Goal: Find specific page/section: Find specific page/section

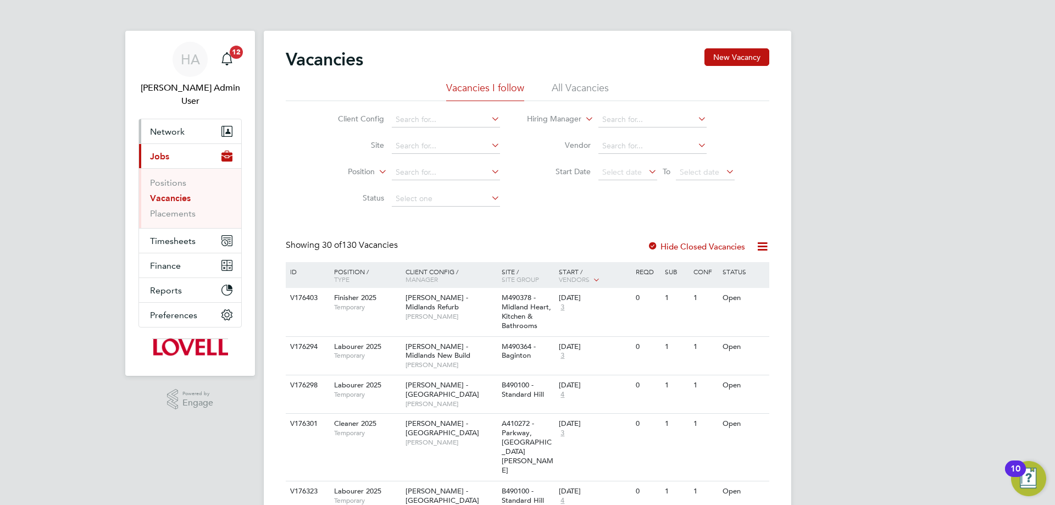
click at [171, 126] on span "Network" at bounding box center [167, 131] width 35 height 10
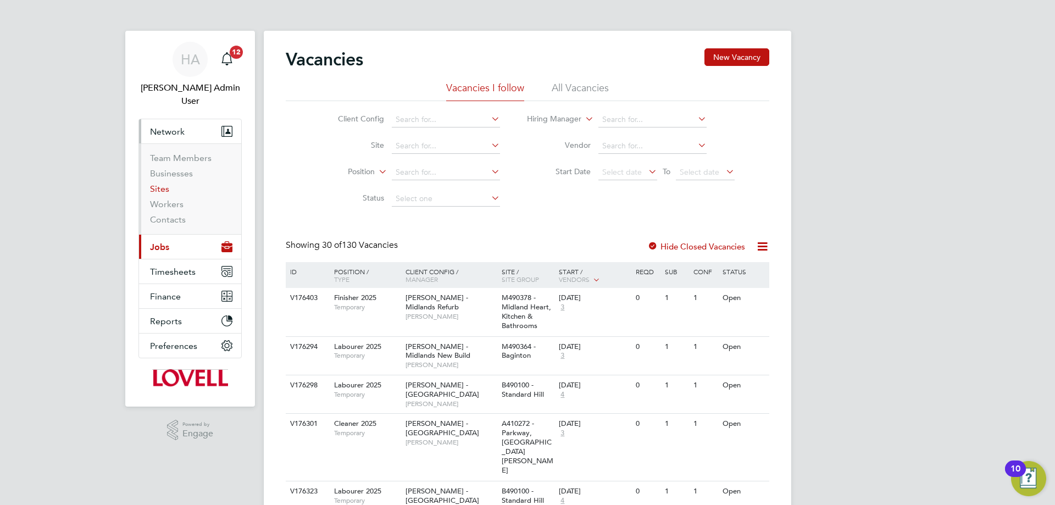
drag, startPoint x: 155, startPoint y: 174, endPoint x: 225, endPoint y: 164, distance: 70.0
click at [156, 183] on link "Sites" at bounding box center [159, 188] width 19 height 10
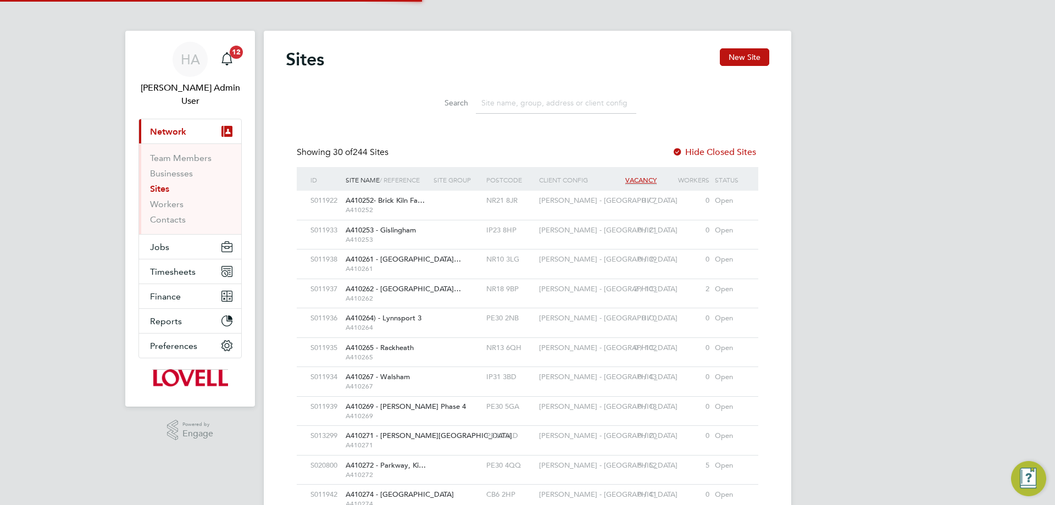
click at [530, 101] on input at bounding box center [556, 102] width 160 height 21
paste input "Tottenham Close"
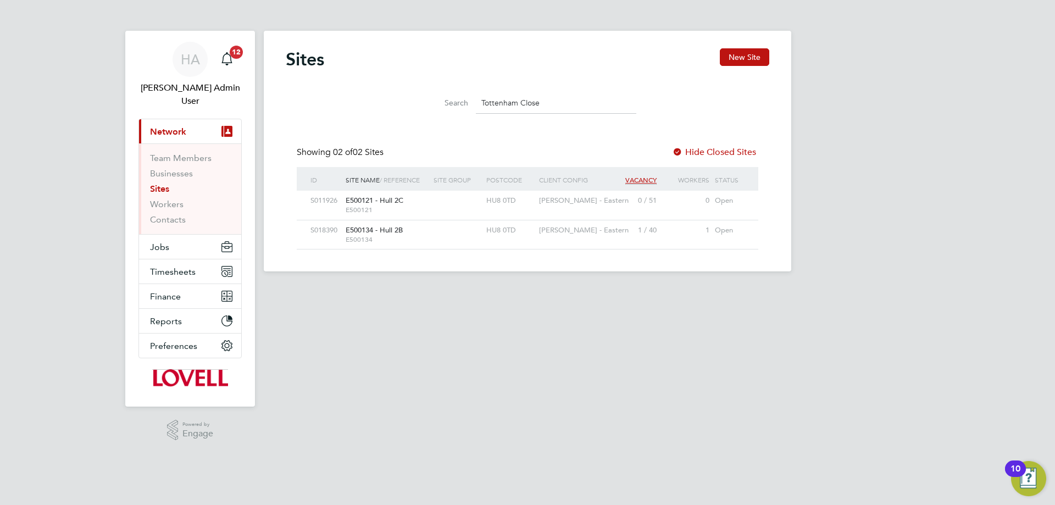
type input "Tottenham Close"
click at [193, 66] on span "HA" at bounding box center [190, 59] width 19 height 14
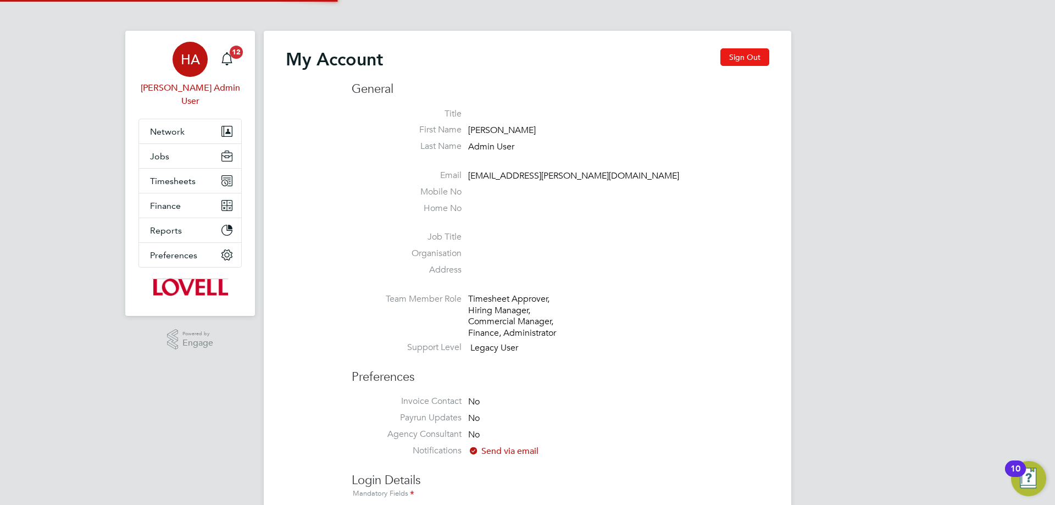
click at [739, 59] on button "Sign Out" at bounding box center [744, 57] width 49 height 18
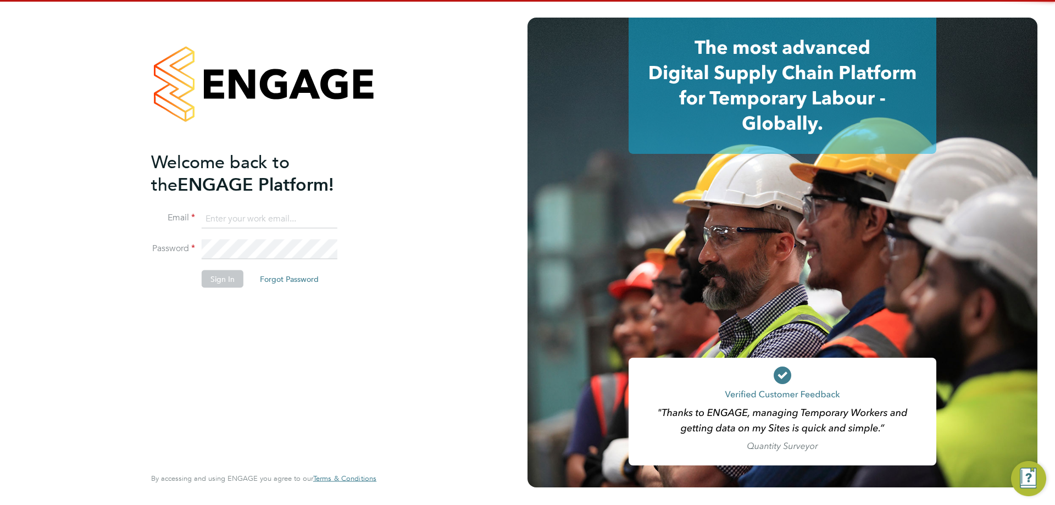
drag, startPoint x: 238, startPoint y: 220, endPoint x: 251, endPoint y: 230, distance: 15.3
click at [238, 220] on input at bounding box center [270, 219] width 136 height 20
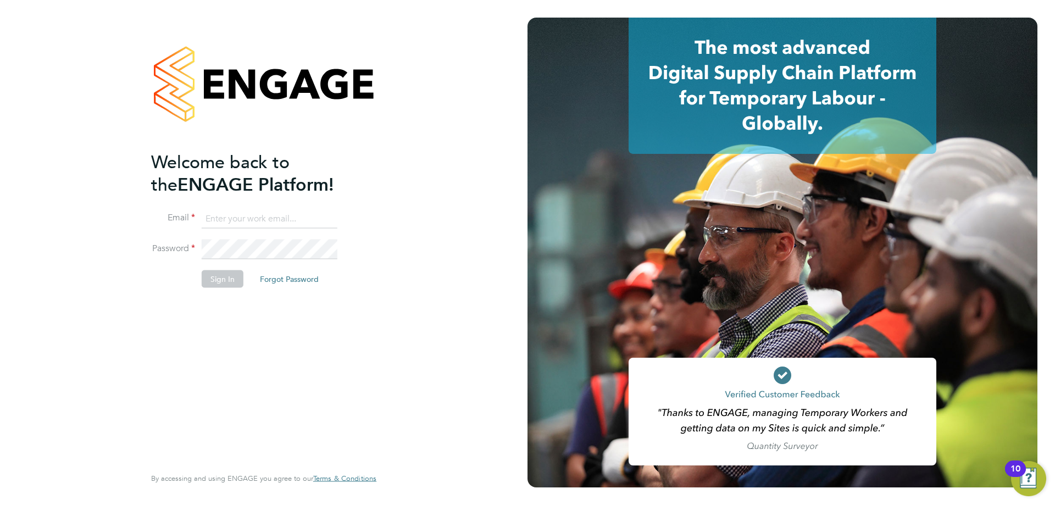
type input "engagemasterlogins@hays.com"
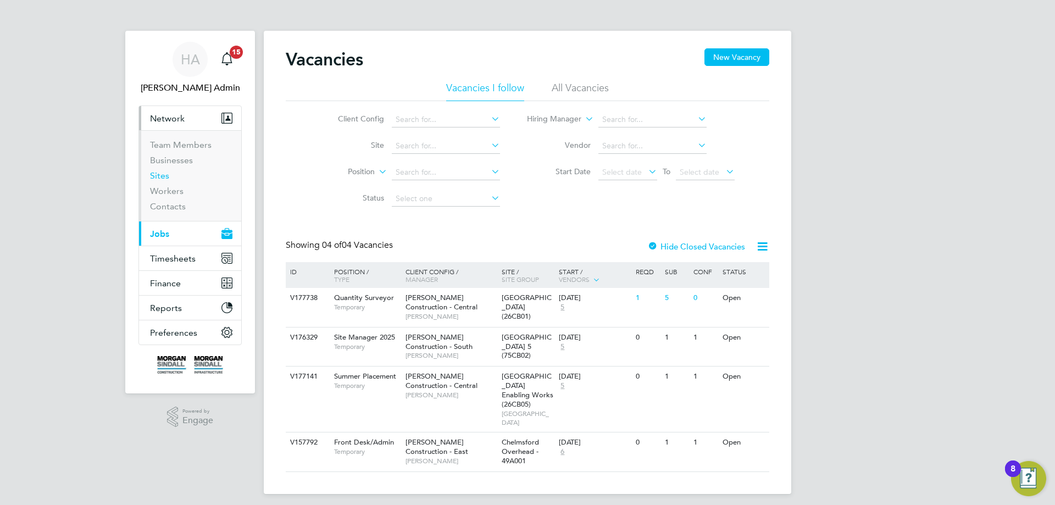
click at [161, 175] on link "Sites" at bounding box center [159, 175] width 19 height 10
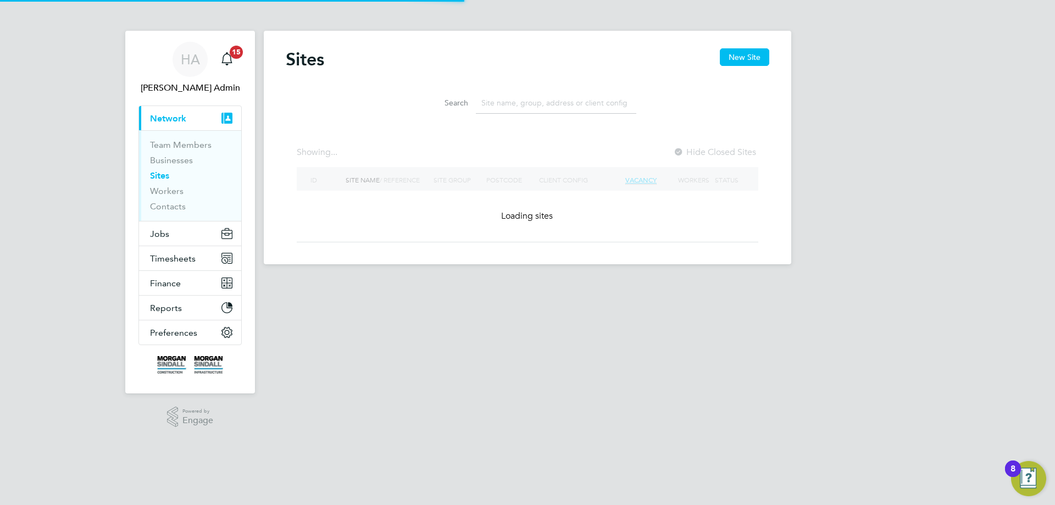
click at [507, 102] on input at bounding box center [556, 102] width 160 height 21
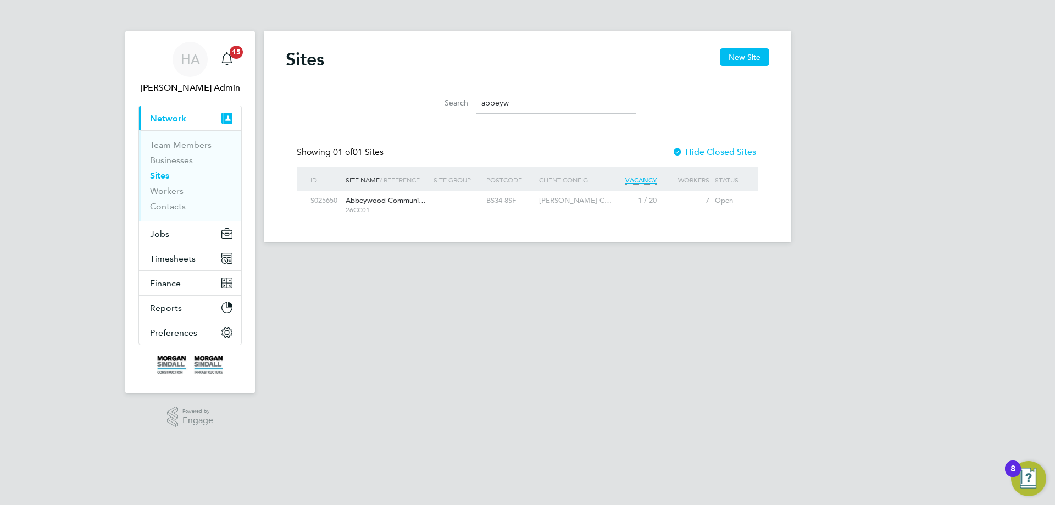
click at [442, 208] on div at bounding box center [457, 201] width 53 height 20
drag, startPoint x: 522, startPoint y: 99, endPoint x: 446, endPoint y: 99, distance: 76.9
click at [449, 99] on div "Search abbeyw" at bounding box center [528, 102] width 218 height 21
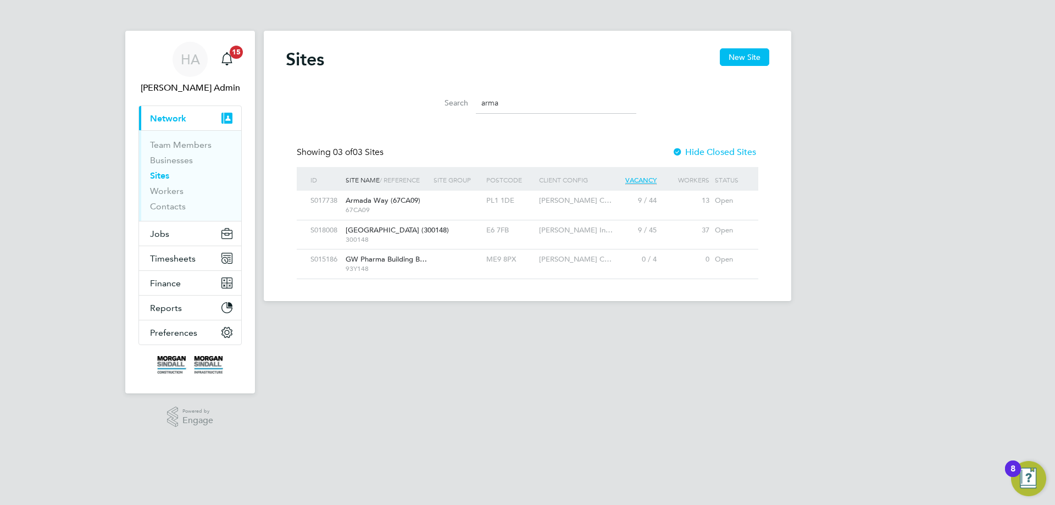
click at [434, 205] on div at bounding box center [457, 201] width 53 height 20
drag, startPoint x: 482, startPoint y: 105, endPoint x: 433, endPoint y: 105, distance: 48.3
click at [433, 105] on div "Search arma" at bounding box center [528, 102] width 218 height 21
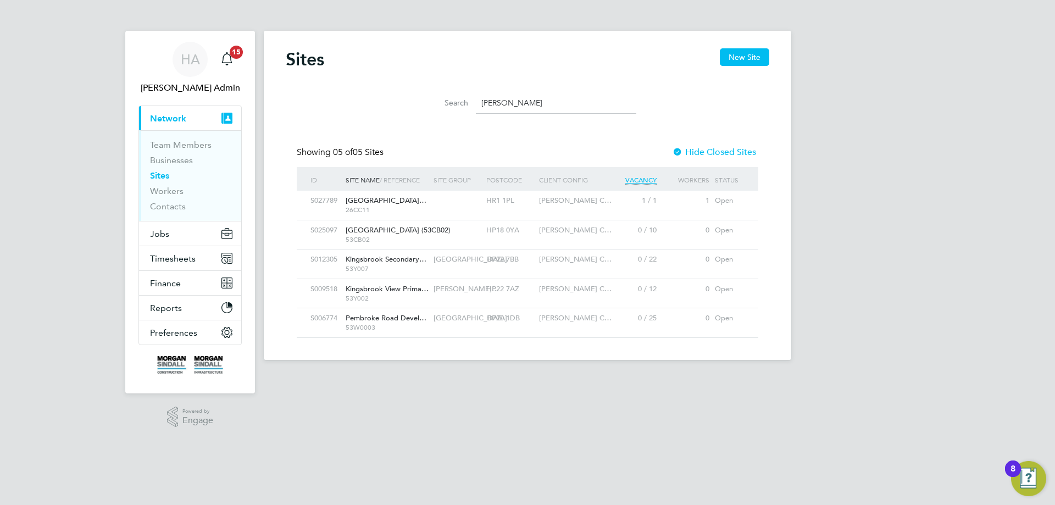
click at [437, 198] on div at bounding box center [457, 201] width 53 height 20
drag, startPoint x: 538, startPoint y: 103, endPoint x: 455, endPoint y: 101, distance: 83.0
click at [455, 102] on div "Search ayles" at bounding box center [528, 102] width 218 height 21
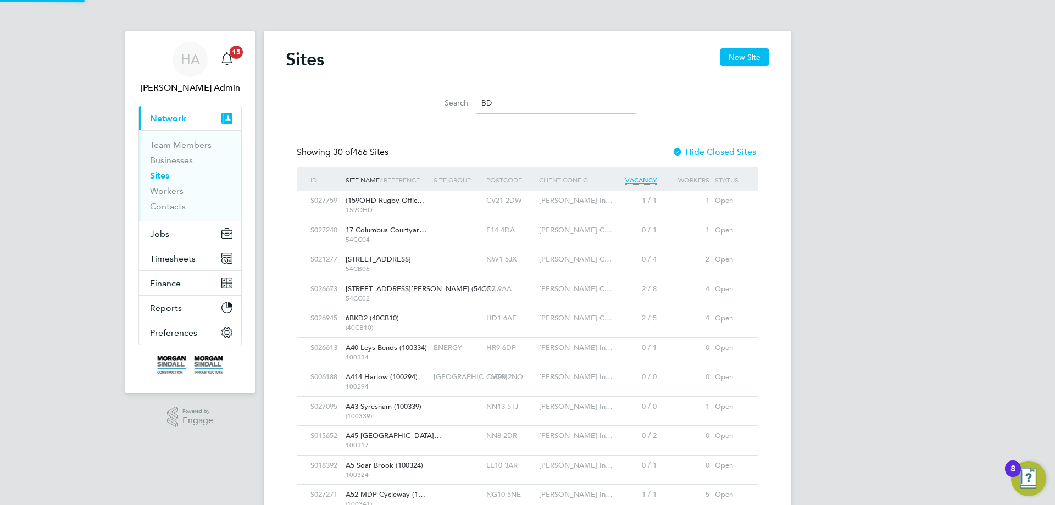
type input "B"
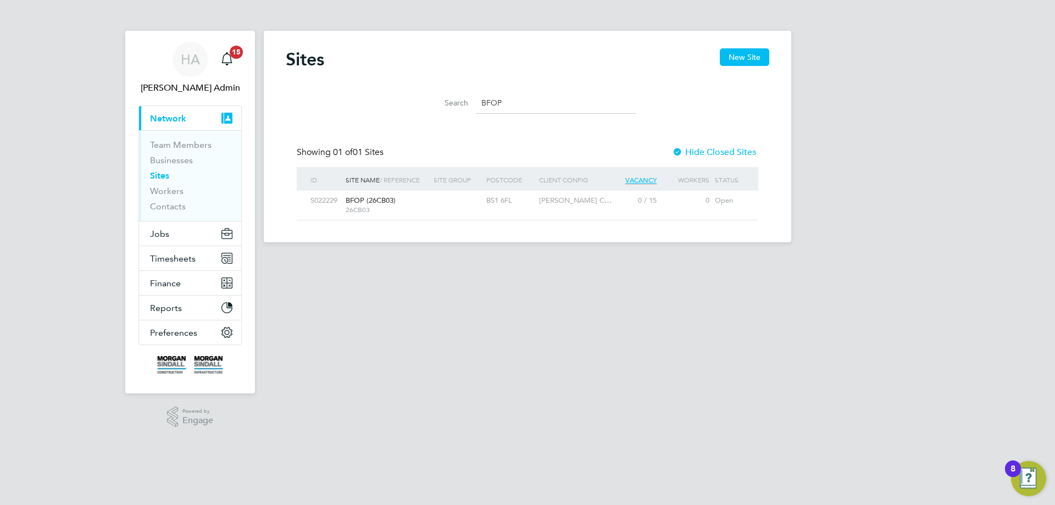
click at [414, 202] on div "BFOP (26CB03) 26CB03" at bounding box center [387, 205] width 88 height 29
drag, startPoint x: 516, startPoint y: 98, endPoint x: 447, endPoint y: 107, distance: 69.8
click at [453, 107] on div "Search BFOP" at bounding box center [528, 102] width 218 height 21
type input "UOG"
click at [420, 201] on span "City Campus UOG (21…" at bounding box center [386, 200] width 80 height 9
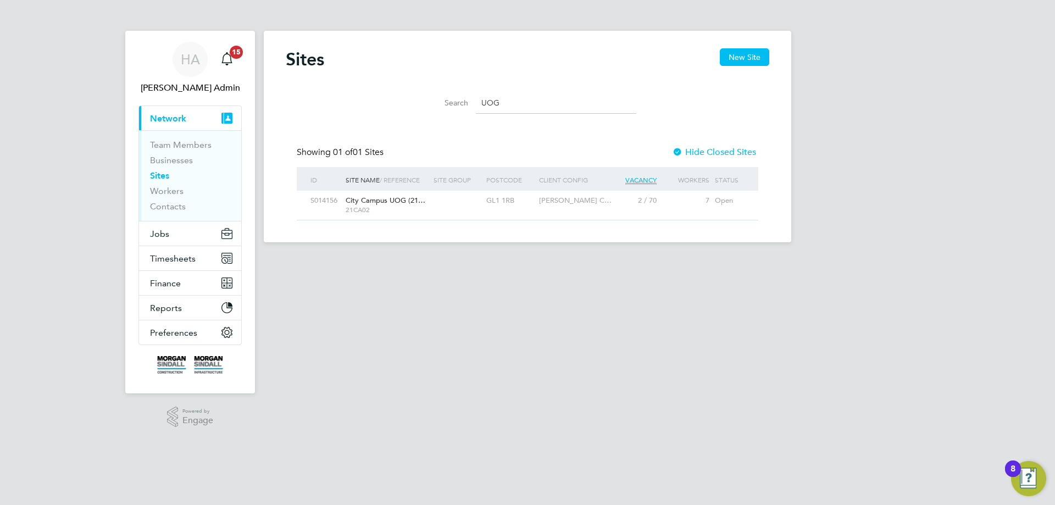
drag, startPoint x: 508, startPoint y: 102, endPoint x: 437, endPoint y: 102, distance: 70.9
click at [437, 102] on div "Search UOG" at bounding box center [528, 102] width 218 height 21
